Goal: Task Accomplishment & Management: Manage account settings

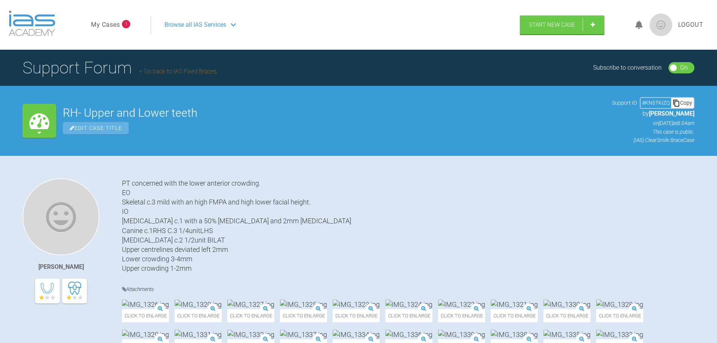
click at [117, 21] on link "My Cases" at bounding box center [105, 25] width 29 height 10
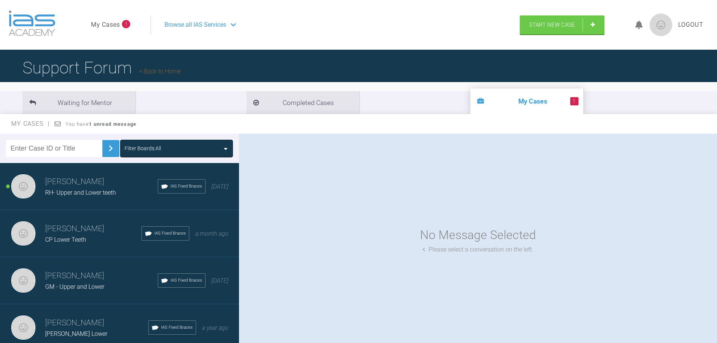
click at [79, 243] on span "CP Lower Teeth" at bounding box center [65, 239] width 41 height 7
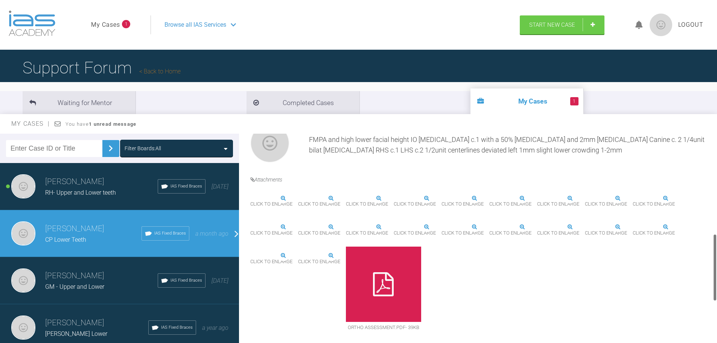
scroll to position [226, 0]
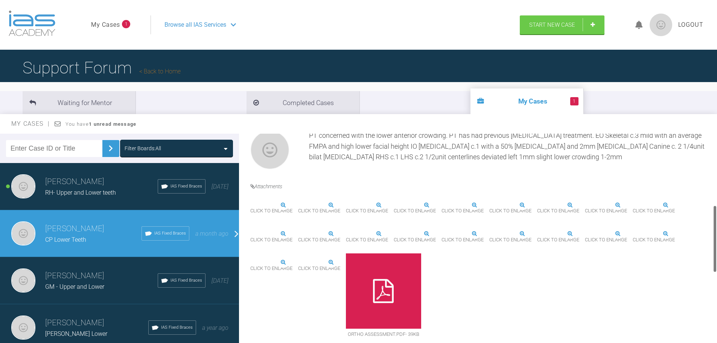
click at [250, 205] on img at bounding box center [250, 205] width 0 height 0
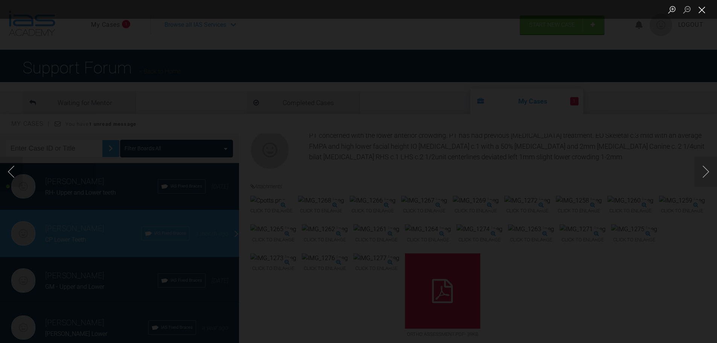
click at [700, 10] on button "Close lightbox" at bounding box center [702, 9] width 15 height 13
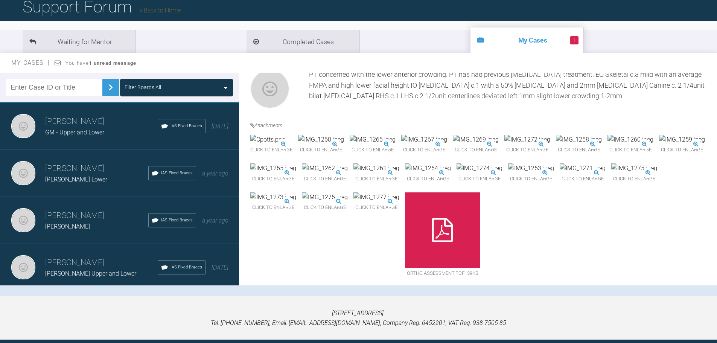
scroll to position [75, 0]
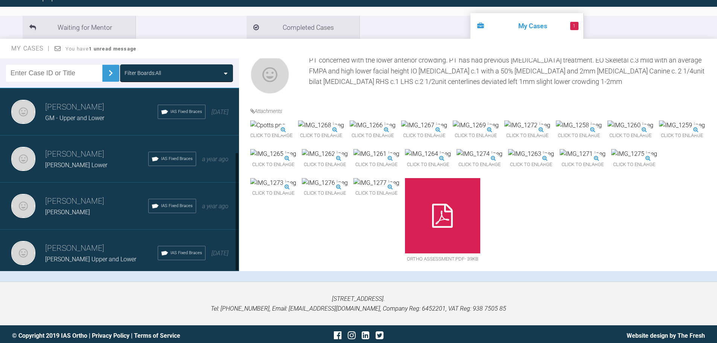
click at [89, 256] on span "[PERSON_NAME] Upper and Lower" at bounding box center [90, 259] width 91 height 7
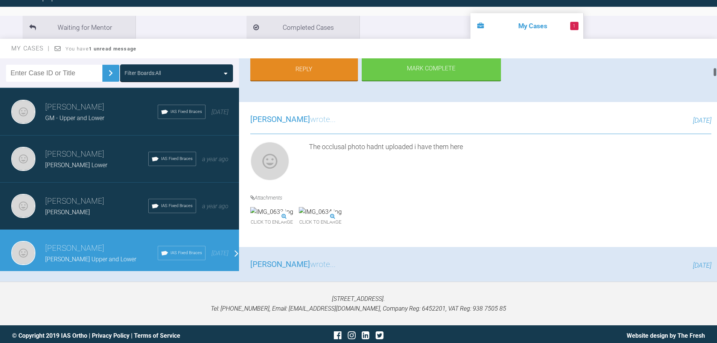
scroll to position [0, 0]
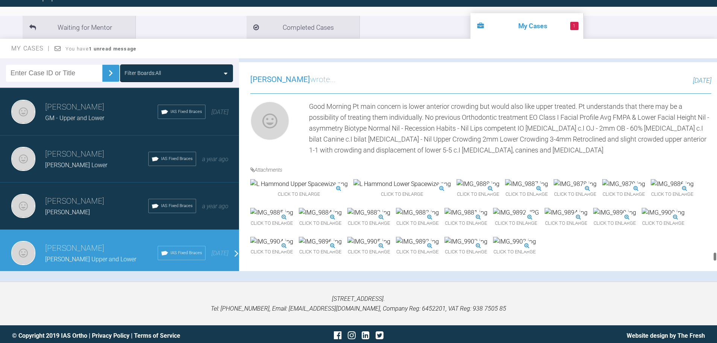
drag, startPoint x: 715, startPoint y: 63, endPoint x: 676, endPoint y: 246, distance: 186.8
click at [717, 258] on html "My Cases 1 Logout Browse all IAS Services Start New Case Logout Support Forum B…" at bounding box center [358, 135] width 717 height 421
click at [268, 179] on img at bounding box center [299, 184] width 98 height 10
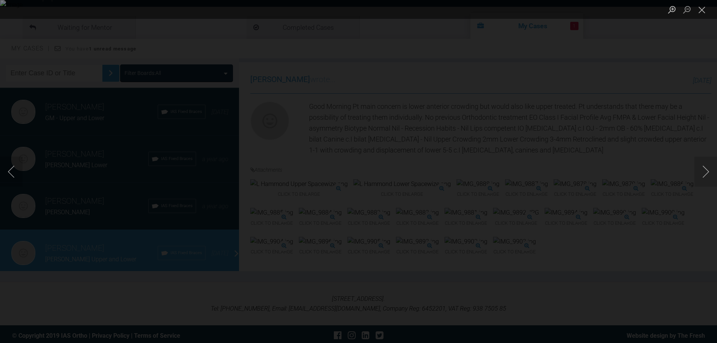
click at [591, 118] on div "Lightbox" at bounding box center [358, 171] width 717 height 343
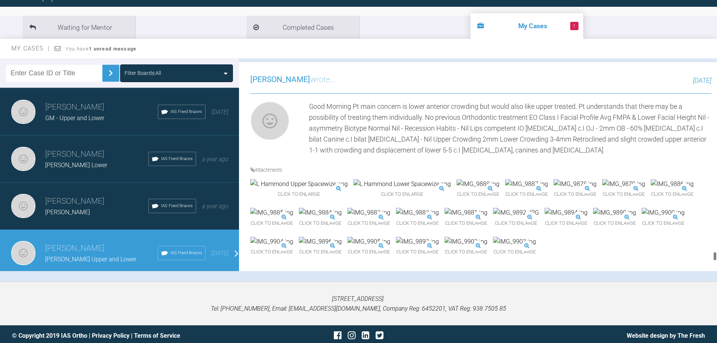
click at [354, 186] on img at bounding box center [403, 184] width 98 height 10
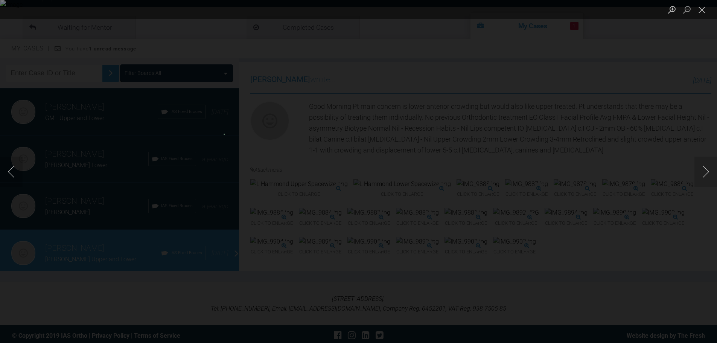
click at [609, 121] on div "Lightbox" at bounding box center [358, 171] width 717 height 343
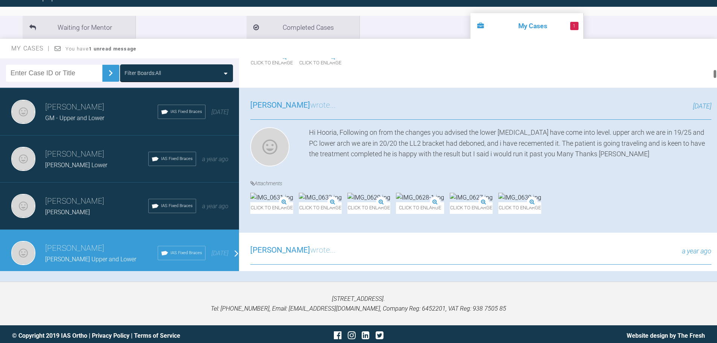
scroll to position [0, 0]
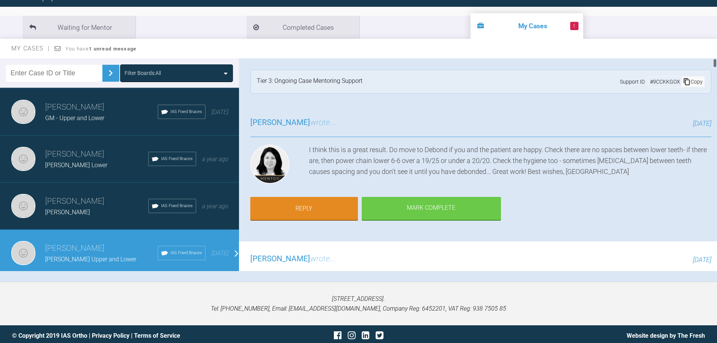
drag, startPoint x: 715, startPoint y: 258, endPoint x: 708, endPoint y: 45, distance: 213.3
click at [708, 46] on div "My Cases You have 1 unread message Filter Boards: All Azffar Din RH- Upper and …" at bounding box center [358, 160] width 717 height 243
